Goal: Find specific page/section: Find specific page/section

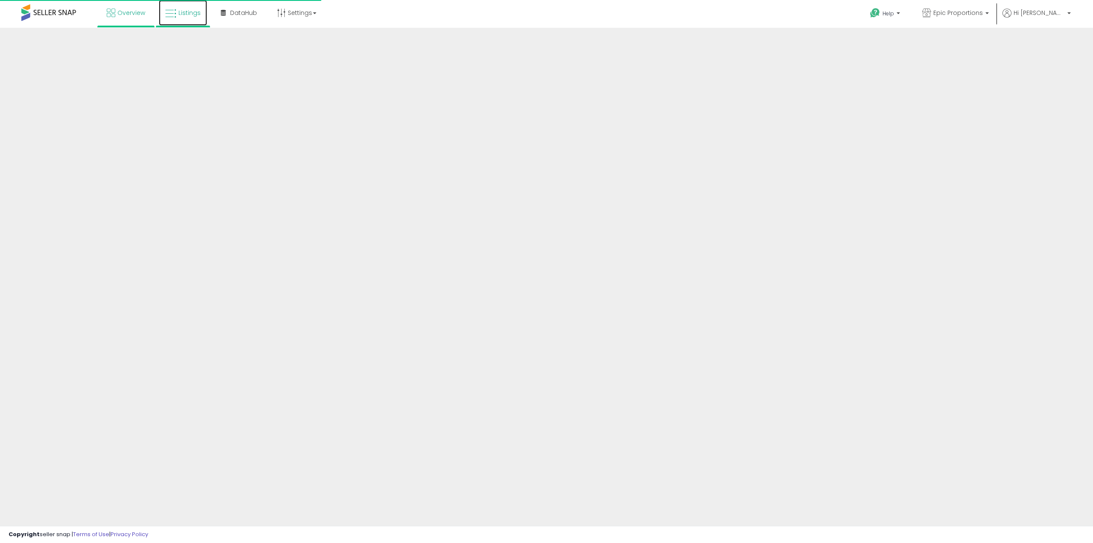
click at [171, 11] on icon at bounding box center [170, 13] width 11 height 11
click at [173, 23] on link "Listings" at bounding box center [183, 13] width 48 height 26
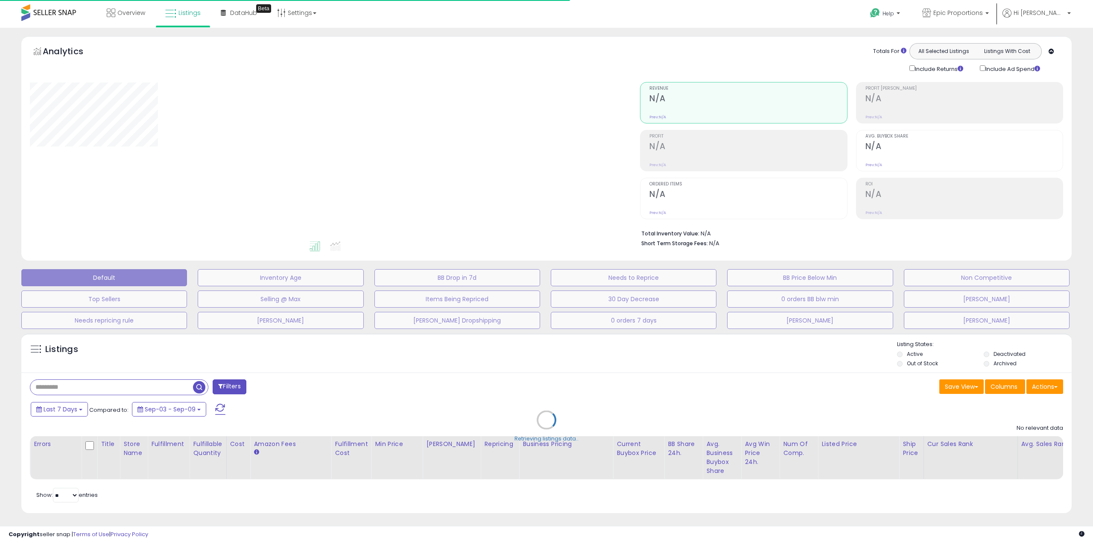
click at [92, 388] on div "Retrieving listings data.." at bounding box center [546, 426] width 1063 height 195
click at [122, 384] on div "Retrieving listings data.." at bounding box center [546, 426] width 1063 height 195
click at [117, 387] on div "Retrieving listings data.." at bounding box center [546, 426] width 1063 height 195
click at [99, 383] on div "Retrieving listings data.." at bounding box center [546, 426] width 1063 height 195
click at [79, 385] on div "Retrieving listings data.." at bounding box center [546, 426] width 1063 height 195
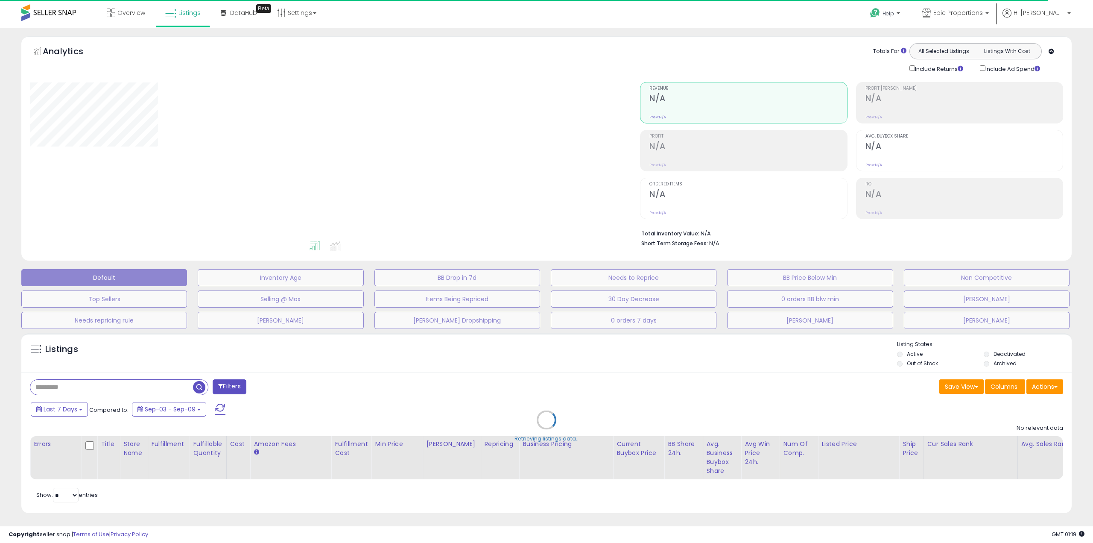
click at [74, 387] on div "Retrieving listings data.." at bounding box center [546, 426] width 1063 height 195
click at [75, 387] on div "Retrieving listings data.." at bounding box center [546, 426] width 1063 height 195
click at [94, 385] on div "Retrieving listings data.." at bounding box center [546, 426] width 1063 height 195
click at [138, 378] on div "Retrieving listings data.." at bounding box center [546, 426] width 1063 height 195
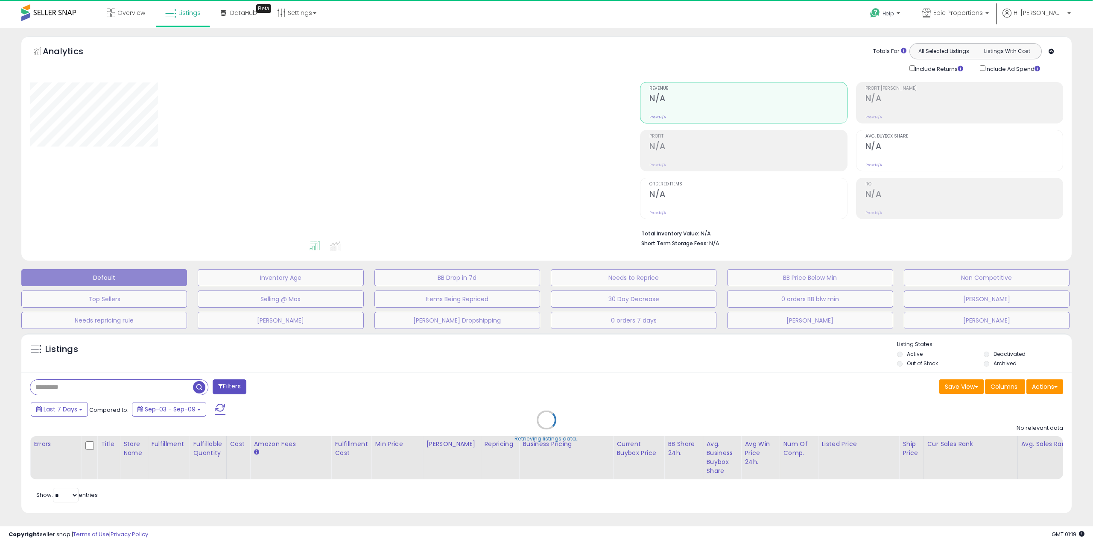
click at [108, 385] on div "Retrieving listings data.." at bounding box center [546, 426] width 1063 height 195
click at [109, 385] on div "Retrieving listings data.." at bounding box center [546, 426] width 1063 height 195
click at [107, 387] on div "Retrieving listings data.." at bounding box center [546, 426] width 1063 height 195
click at [108, 386] on div "Retrieving listings data.." at bounding box center [546, 426] width 1063 height 195
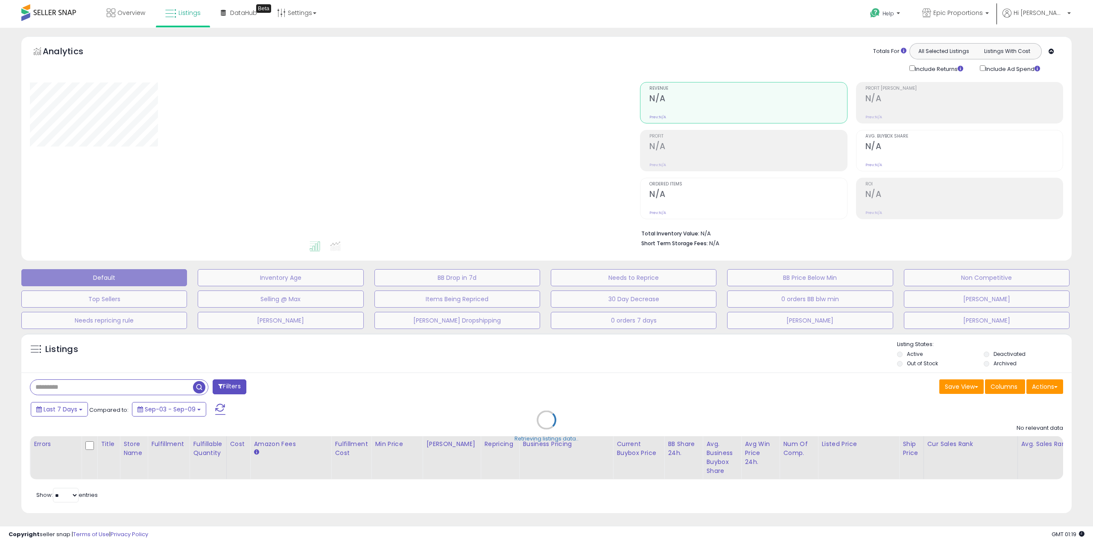
click at [113, 383] on div "Retrieving listings data.." at bounding box center [546, 426] width 1063 height 195
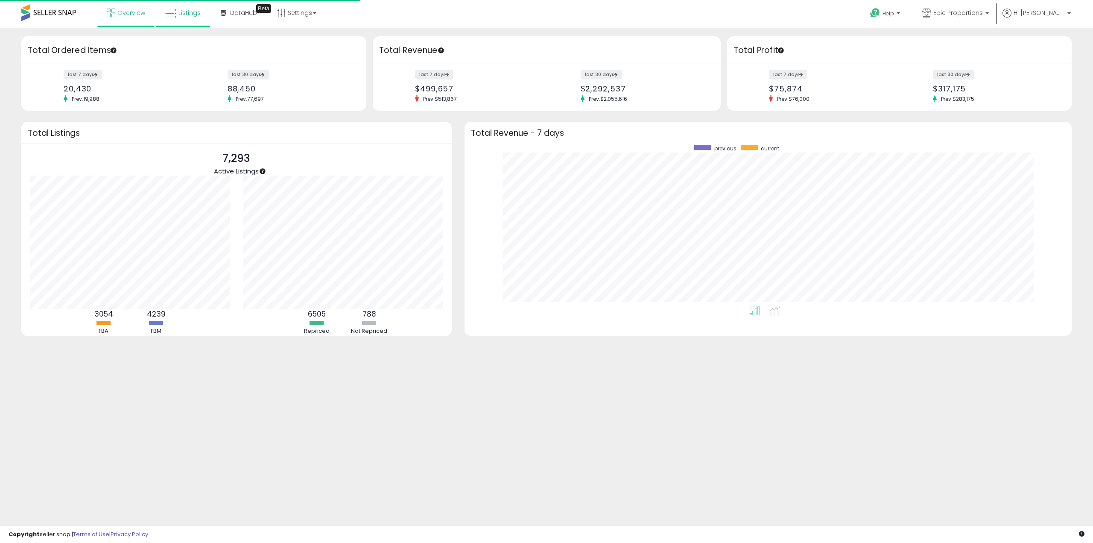
scroll to position [161, 590]
click at [179, 17] on link "Listings" at bounding box center [183, 13] width 48 height 26
click at [187, 28] on div "Retrieving overview data.. Total Ordered Items last 7 days 20,430 Prev: 19,988 …" at bounding box center [546, 205] width 1093 height 354
click at [179, 16] on span "Listings" at bounding box center [190, 13] width 22 height 9
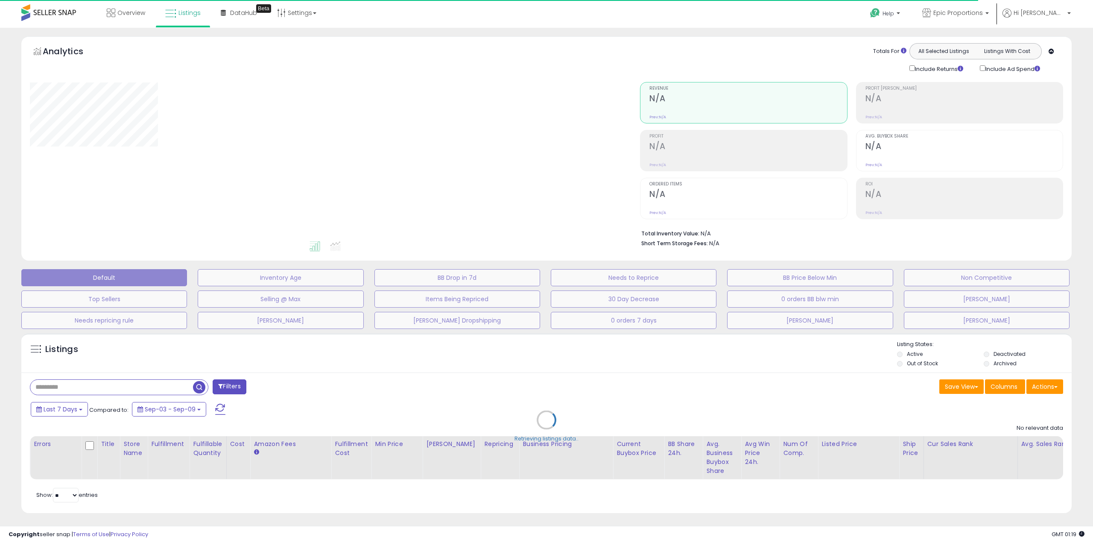
click at [78, 382] on div "Retrieving listings data.." at bounding box center [546, 426] width 1063 height 195
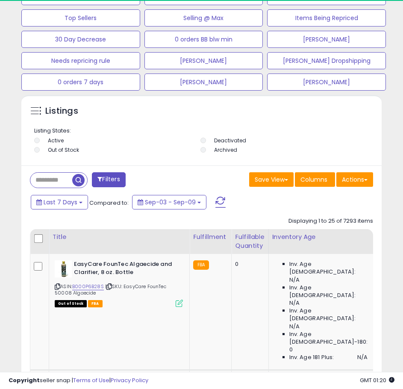
scroll to position [598, 0]
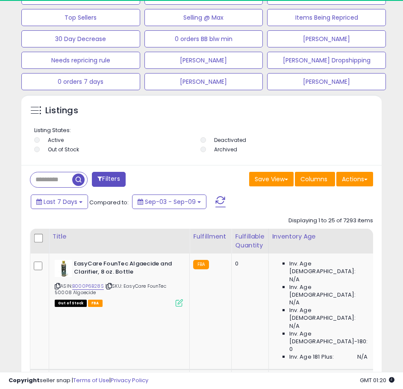
click at [64, 180] on input "text" at bounding box center [51, 179] width 42 height 15
paste input "**********"
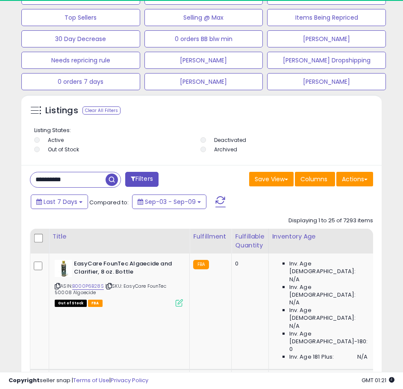
type input "**********"
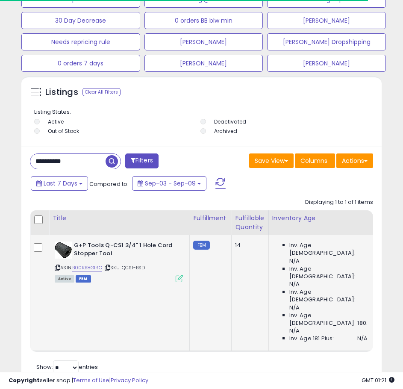
scroll to position [618, 0]
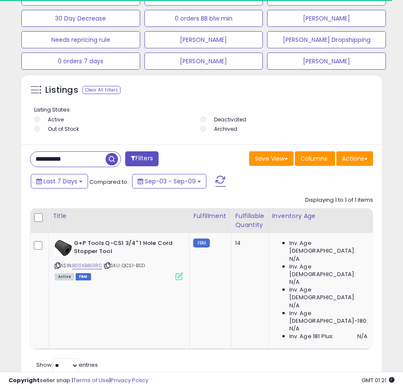
drag, startPoint x: 167, startPoint y: 325, endPoint x: 172, endPoint y: 322, distance: 5.6
click at [172, 322] on div "Retrieving listings data.. Displaying 1 to 1 of 1 items Title Fulfillment" at bounding box center [201, 283] width 343 height 183
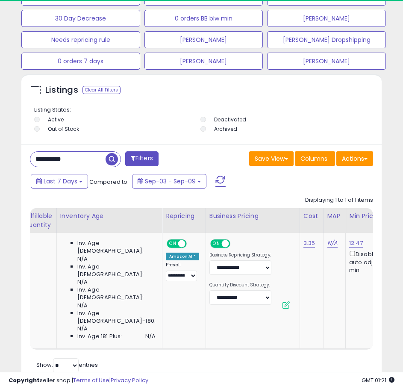
scroll to position [0, 0]
